Goal: Task Accomplishment & Management: Manage account settings

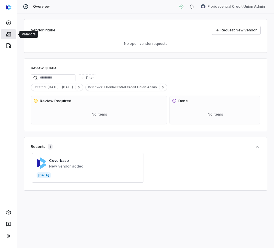
click at [11, 33] on icon at bounding box center [9, 34] width 6 height 6
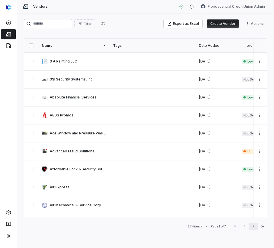
click at [255, 227] on icon "button" at bounding box center [253, 226] width 5 height 5
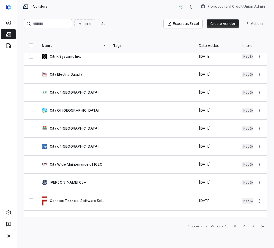
scroll to position [179, 0]
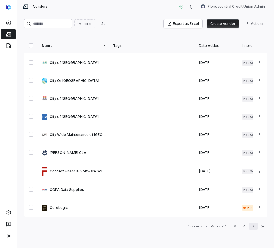
click at [253, 229] on icon "button" at bounding box center [253, 226] width 5 height 5
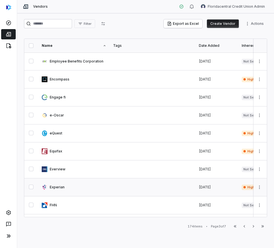
scroll to position [289, 0]
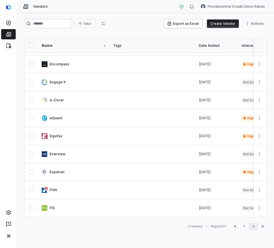
click at [251, 226] on button "Next" at bounding box center [253, 226] width 9 height 7
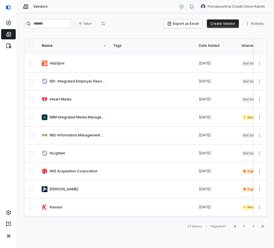
scroll to position [289, 0]
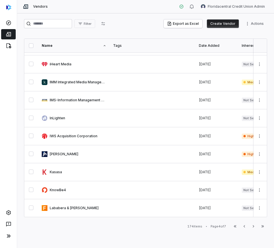
drag, startPoint x: 203, startPoint y: 231, endPoint x: 219, endPoint y: 243, distance: 19.5
drag, startPoint x: 219, startPoint y: 243, endPoint x: 162, endPoint y: 240, distance: 56.9
click at [162, 240] on div "Filter Export as Excel Create Vendor Actions Name Tags Date Added Inherent Risk…" at bounding box center [145, 130] width 257 height 235
click at [253, 229] on button "Next" at bounding box center [253, 226] width 9 height 7
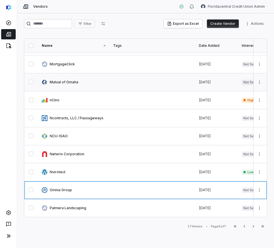
scroll to position [289, 0]
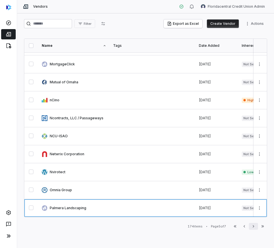
click at [252, 224] on icon "button" at bounding box center [253, 226] width 5 height 5
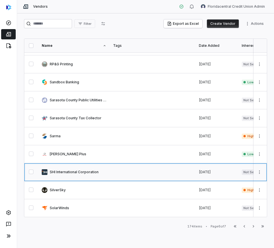
scroll to position [289, 0]
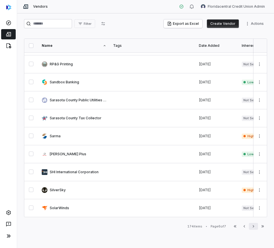
click at [256, 226] on button "Next" at bounding box center [253, 226] width 9 height 7
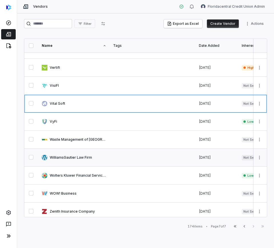
scroll to position [271, 0]
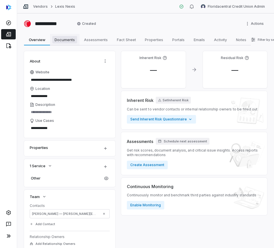
click at [68, 42] on span "Documents" at bounding box center [64, 39] width 25 height 7
type textarea "*"
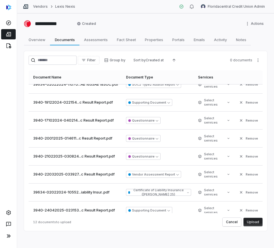
scroll to position [87, 0]
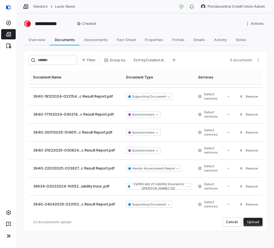
click at [252, 223] on button "Upload" at bounding box center [252, 222] width 19 height 9
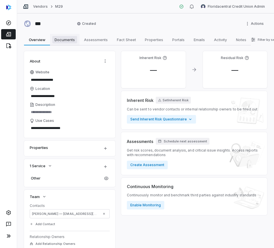
click at [60, 38] on span "Documents" at bounding box center [64, 39] width 25 height 7
type textarea "*"
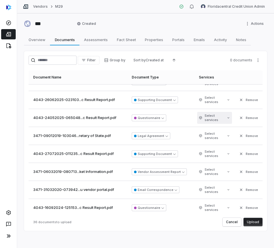
scroll to position [519, 0]
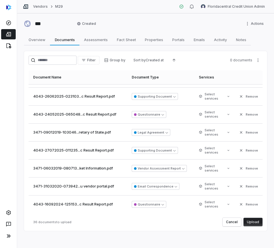
click at [253, 224] on button "Upload" at bounding box center [252, 222] width 19 height 9
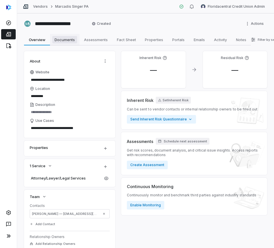
click at [62, 37] on span "Documents" at bounding box center [64, 39] width 25 height 7
type textarea "*"
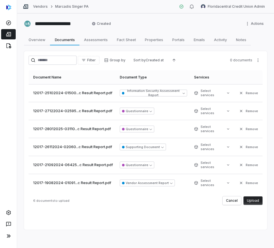
click at [258, 203] on button "Upload" at bounding box center [252, 201] width 19 height 9
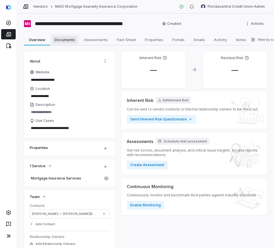
click at [68, 42] on span "Documents" at bounding box center [64, 39] width 25 height 7
type textarea "*"
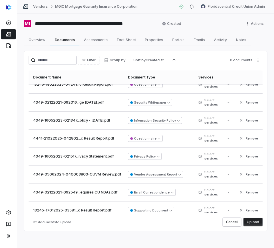
scroll to position [447, 0]
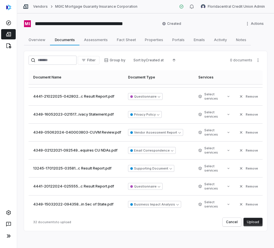
click at [254, 222] on button "Upload" at bounding box center [252, 222] width 19 height 9
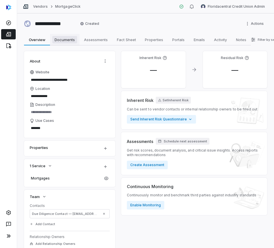
click at [69, 40] on span "Documents" at bounding box center [64, 39] width 25 height 7
type textarea "*"
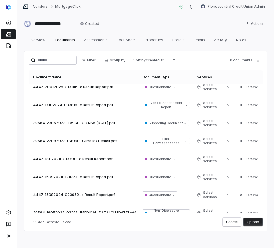
scroll to position [50, 0]
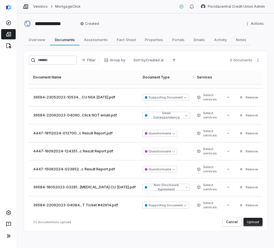
click at [252, 223] on button "Upload" at bounding box center [252, 222] width 19 height 9
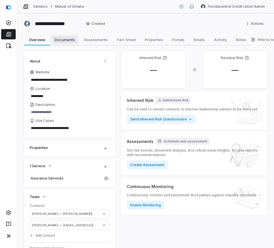
click at [68, 41] on span "Documents" at bounding box center [64, 39] width 25 height 7
type textarea "*"
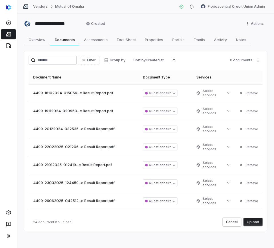
scroll to position [303, 0]
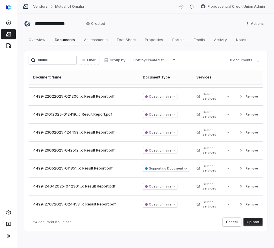
click at [244, 223] on button "Upload" at bounding box center [252, 222] width 19 height 9
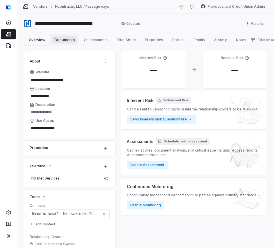
click at [68, 42] on span "Documents" at bounding box center [64, 39] width 25 height 7
type textarea "*"
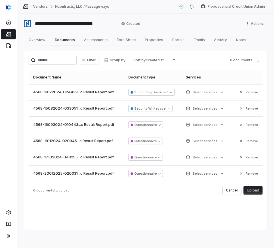
click at [245, 190] on button "Upload" at bounding box center [252, 190] width 19 height 9
click at [245, 190] on div "Cancel Uploading..." at bounding box center [239, 190] width 48 height 9
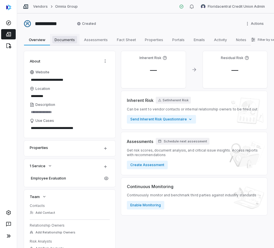
click at [63, 43] on span "Documents" at bounding box center [64, 39] width 25 height 7
type textarea "*"
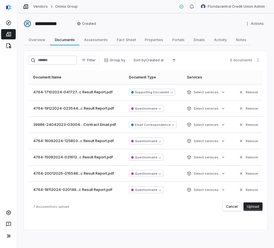
click at [256, 207] on button "Upload" at bounding box center [252, 207] width 19 height 9
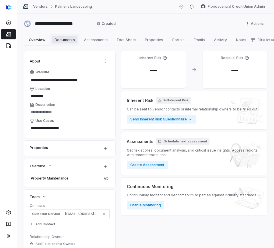
click at [53, 36] on span "Documents" at bounding box center [64, 39] width 25 height 7
type textarea "*"
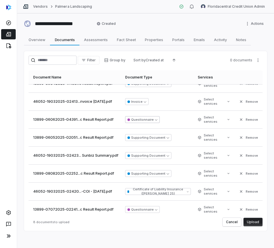
scroll to position [15, 0]
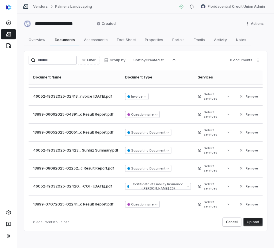
click at [252, 223] on button "Upload" at bounding box center [252, 222] width 19 height 9
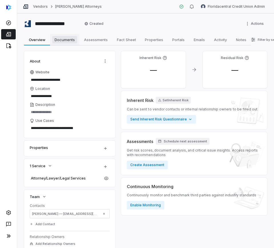
click at [65, 38] on span "Documents" at bounding box center [64, 39] width 25 height 7
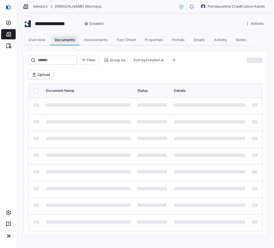
type textarea "*"
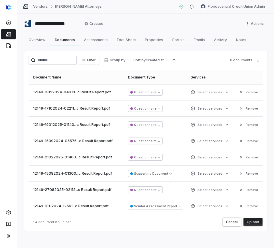
click at [253, 225] on button "Upload" at bounding box center [252, 222] width 19 height 9
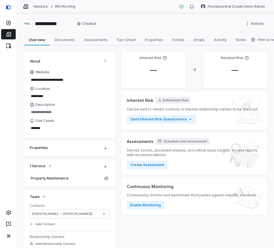
click at [73, 46] on div "**********" at bounding box center [145, 130] width 257 height 235
click at [66, 37] on span "Documents" at bounding box center [64, 39] width 25 height 7
type textarea "*"
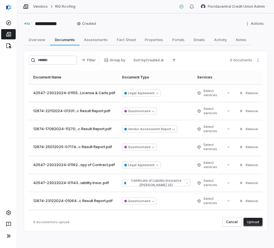
click at [245, 221] on button "Upload" at bounding box center [252, 222] width 19 height 9
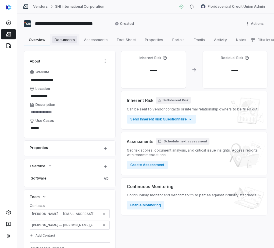
click at [59, 39] on span "Documents" at bounding box center [64, 39] width 25 height 7
type textarea "*"
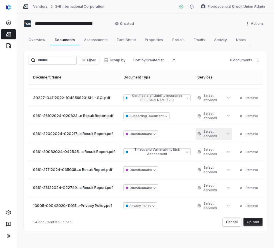
scroll to position [123, 0]
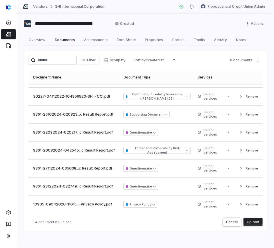
click at [250, 223] on button "Upload" at bounding box center [252, 222] width 19 height 9
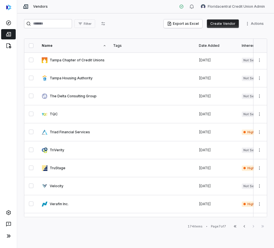
scroll to position [21, 0]
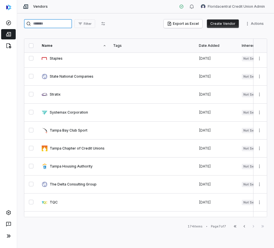
click at [46, 27] on input "search" at bounding box center [48, 23] width 48 height 9
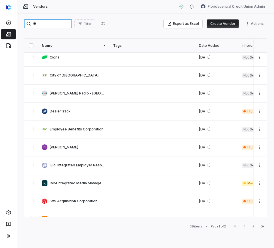
scroll to position [110, 0]
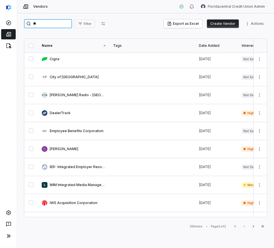
click at [56, 23] on input "**" at bounding box center [48, 23] width 48 height 9
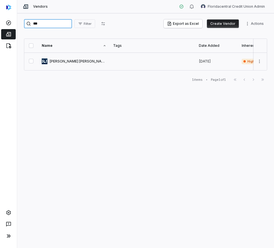
type input "***"
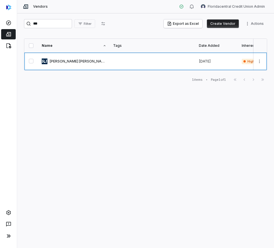
drag, startPoint x: 67, startPoint y: 62, endPoint x: 52, endPoint y: 75, distance: 19.4
click at [52, 75] on div "*** Filter Export as Excel Create Vendor Actions Name Tags Date Added Inherent …" at bounding box center [145, 130] width 257 height 235
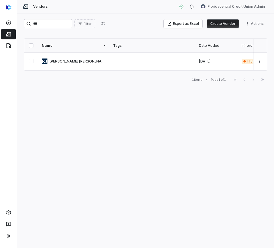
click at [52, 35] on div "*** Filter Export as Excel Create Vendor Actions Name Tags Date Added Inherent …" at bounding box center [145, 130] width 257 height 235
click at [48, 28] on input "***" at bounding box center [48, 23] width 48 height 9
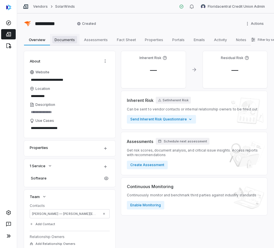
click at [72, 36] on span "Documents" at bounding box center [64, 39] width 25 height 7
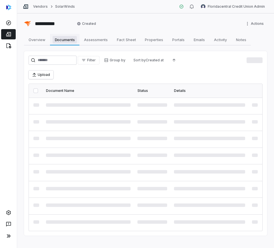
type textarea "*"
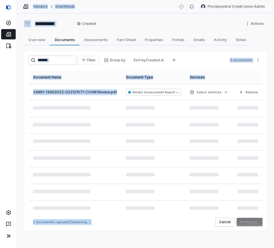
click at [122, 229] on div "Filter Group by Sort by Created at 0 documents Document Name Document Type Serv…" at bounding box center [145, 141] width 243 height 180
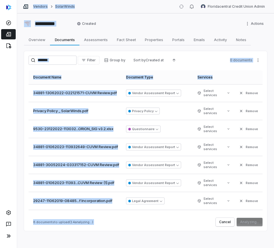
click at [96, 234] on div "**********" at bounding box center [145, 130] width 257 height 235
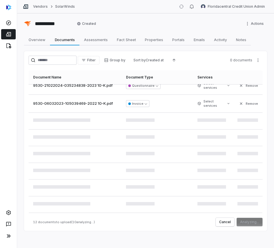
scroll to position [214, 0]
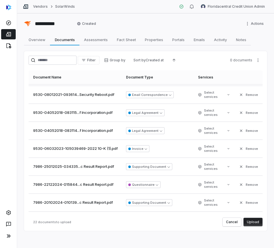
click at [257, 223] on button "Upload" at bounding box center [252, 222] width 19 height 9
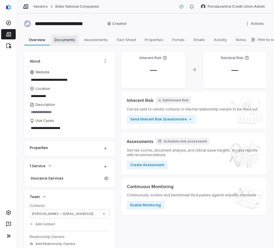
click at [64, 44] on link "Documents Documents" at bounding box center [64, 39] width 29 height 11
type textarea "*"
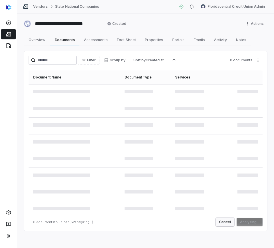
click at [220, 224] on button "Cancel" at bounding box center [225, 222] width 19 height 9
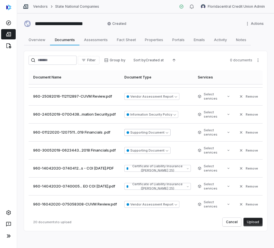
scroll to position [1, 0]
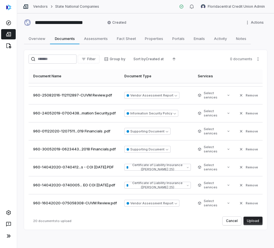
click at [255, 221] on button "Upload" at bounding box center [252, 221] width 19 height 9
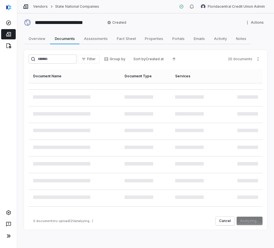
scroll to position [0, 0]
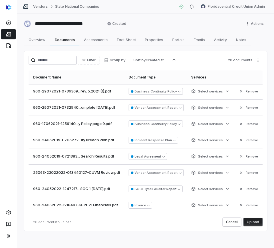
scroll to position [231, 0]
click at [245, 221] on button "Upload" at bounding box center [252, 222] width 19 height 9
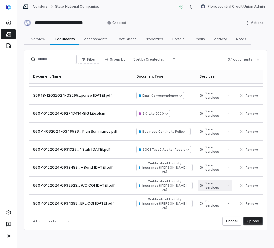
scroll to position [1, 0]
click at [251, 219] on button "Upload" at bounding box center [252, 221] width 19 height 9
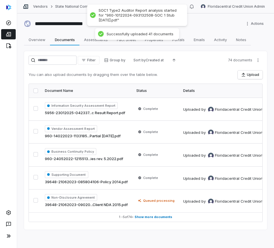
scroll to position [1, 0]
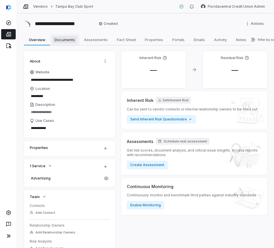
click at [64, 36] on span "Documents" at bounding box center [64, 39] width 25 height 7
type textarea "*"
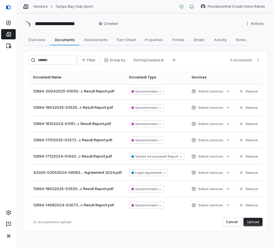
click at [256, 220] on button "Upload" at bounding box center [252, 222] width 19 height 9
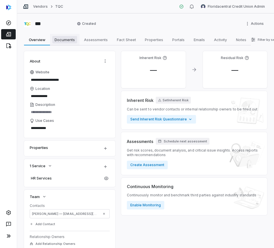
click at [51, 39] on link "Documents Documents" at bounding box center [64, 39] width 29 height 11
type textarea "*"
click at [63, 39] on span "Documents" at bounding box center [64, 39] width 25 height 7
type textarea "*"
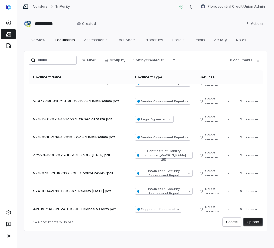
scroll to position [393, 0]
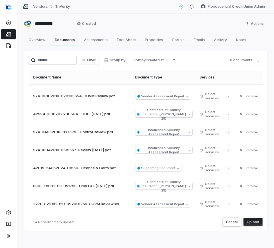
click at [245, 225] on button "Upload" at bounding box center [252, 222] width 19 height 9
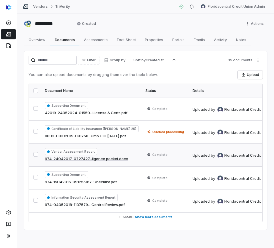
scroll to position [1, 0]
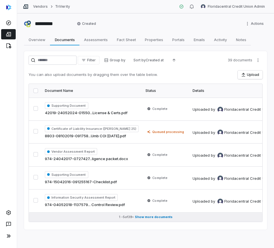
click at [167, 215] on span "Show more documents" at bounding box center [154, 217] width 38 height 4
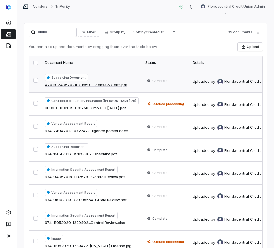
scroll to position [0, 0]
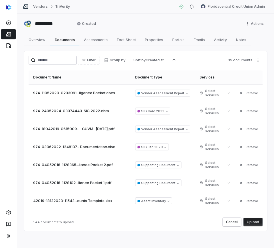
click at [253, 220] on button "Upload" at bounding box center [252, 222] width 19 height 9
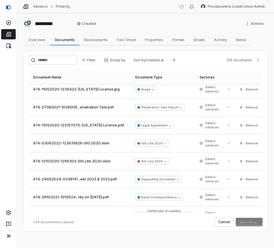
scroll to position [2321, 0]
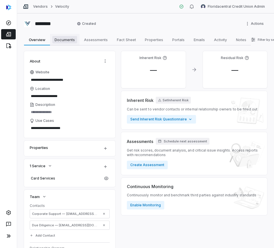
click at [71, 35] on link "Documents Documents" at bounding box center [64, 39] width 29 height 11
type textarea "*"
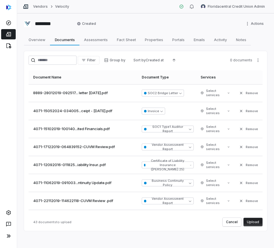
click at [243, 223] on button "Upload" at bounding box center [252, 222] width 19 height 9
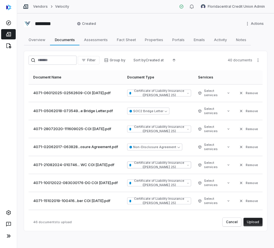
scroll to position [36, 0]
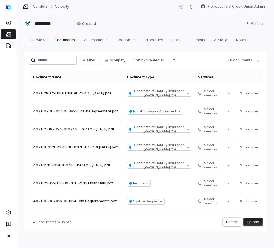
click at [253, 219] on button "Upload" at bounding box center [252, 222] width 19 height 9
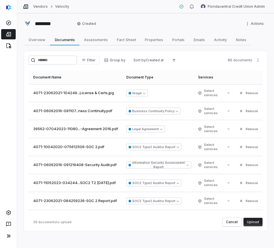
click at [251, 224] on button "Upload" at bounding box center [252, 222] width 19 height 9
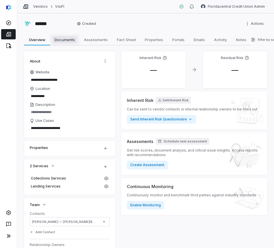
click at [55, 42] on span "Documents" at bounding box center [64, 39] width 25 height 7
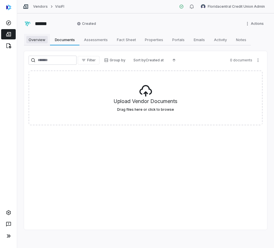
click at [35, 40] on span "Overview" at bounding box center [36, 39] width 21 height 7
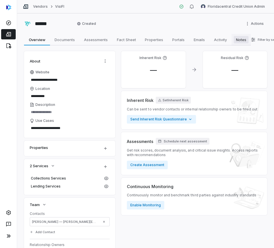
click at [246, 39] on span "Notes" at bounding box center [241, 39] width 15 height 7
type textarea "*"
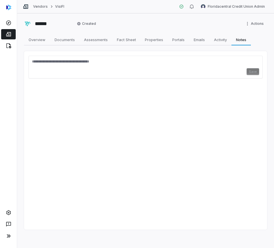
click at [13, 36] on link at bounding box center [8, 34] width 15 height 10
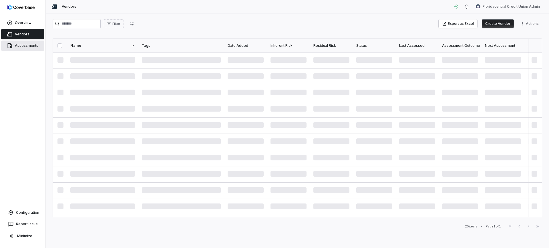
click at [15, 41] on link "Assessments" at bounding box center [22, 46] width 43 height 10
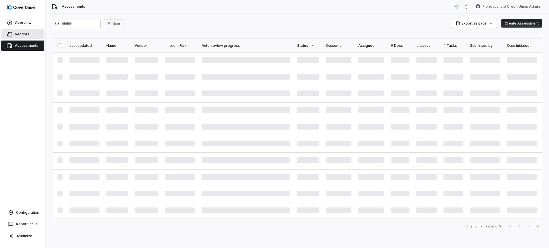
click at [17, 36] on span "Vendors" at bounding box center [22, 34] width 15 height 5
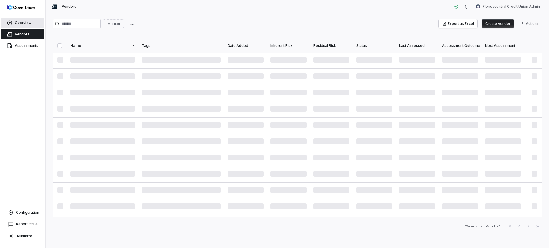
click at [24, 25] on span "Overview" at bounding box center [23, 23] width 17 height 5
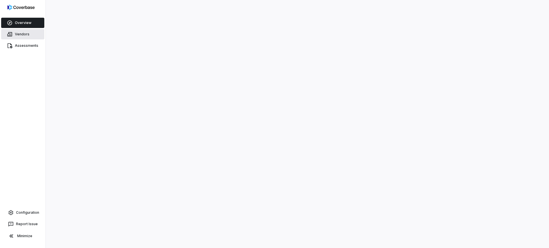
click at [23, 33] on span "Vendors" at bounding box center [22, 34] width 15 height 5
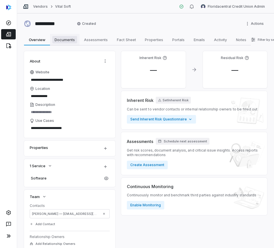
click at [71, 37] on span "Documents" at bounding box center [64, 39] width 25 height 7
type textarea "*"
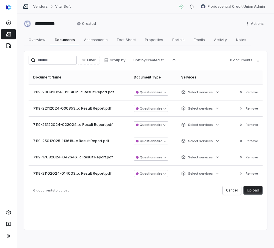
click at [257, 189] on button "Upload" at bounding box center [252, 190] width 19 height 9
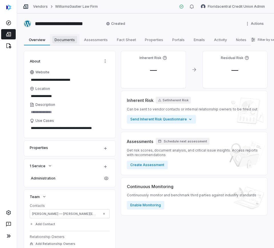
click at [73, 43] on span "Documents" at bounding box center [64, 39] width 25 height 7
type textarea "*"
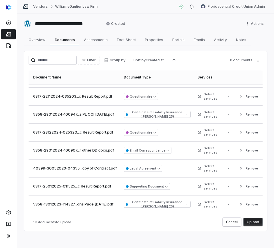
scroll to position [1, 0]
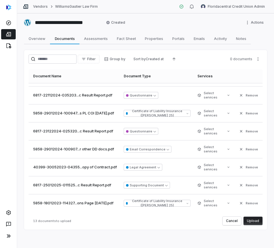
click at [253, 221] on button "Upload" at bounding box center [252, 221] width 19 height 9
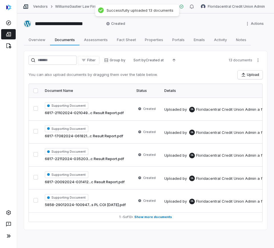
scroll to position [1, 0]
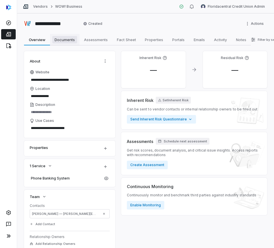
click at [64, 42] on span "Documents" at bounding box center [64, 39] width 25 height 7
type textarea "*"
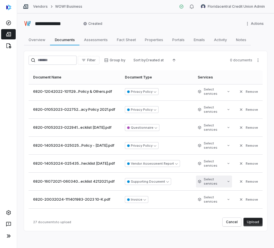
scroll to position [357, 0]
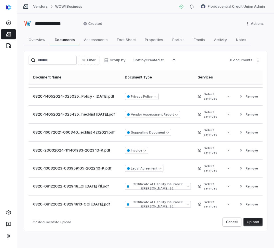
click at [243, 223] on button "Upload" at bounding box center [252, 222] width 19 height 9
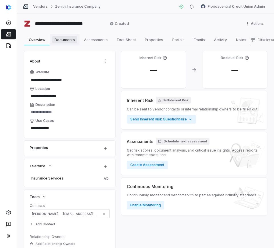
click at [57, 44] on link "Documents Documents" at bounding box center [64, 39] width 29 height 11
type textarea "*"
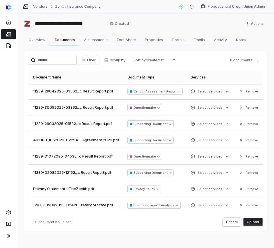
scroll to position [1, 0]
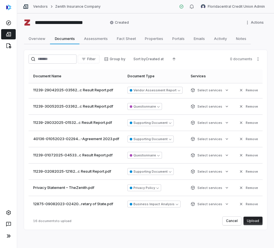
click at [246, 222] on button "Upload" at bounding box center [252, 221] width 19 height 9
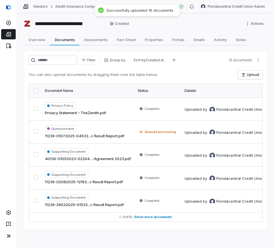
scroll to position [1, 0]
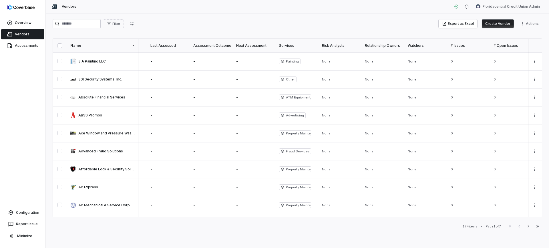
scroll to position [0, 257]
click at [527, 62] on html "Overview Vendors Assessments Configuration Report Issue Minimize Vendors Florid…" at bounding box center [274, 124] width 549 height 248
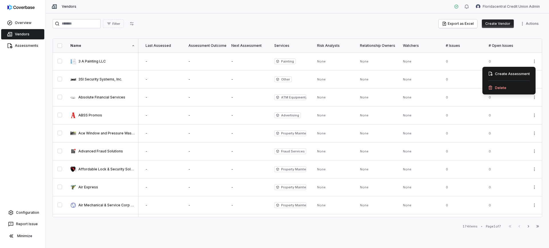
click at [531, 61] on html "Overview Vendors Assessments Configuration Report Issue Minimize Vendors Florid…" at bounding box center [274, 124] width 549 height 248
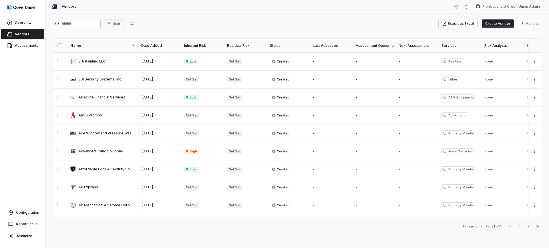
scroll to position [0, 65]
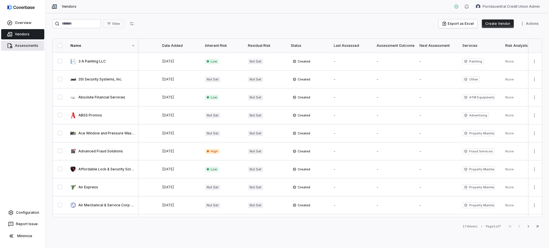
click at [21, 47] on span "Assessments" at bounding box center [26, 45] width 23 height 5
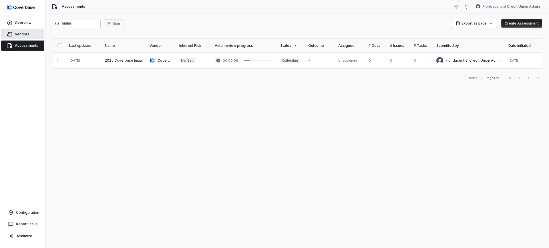
click at [27, 38] on link "Vendors" at bounding box center [22, 34] width 43 height 10
